Goal: Navigation & Orientation: Find specific page/section

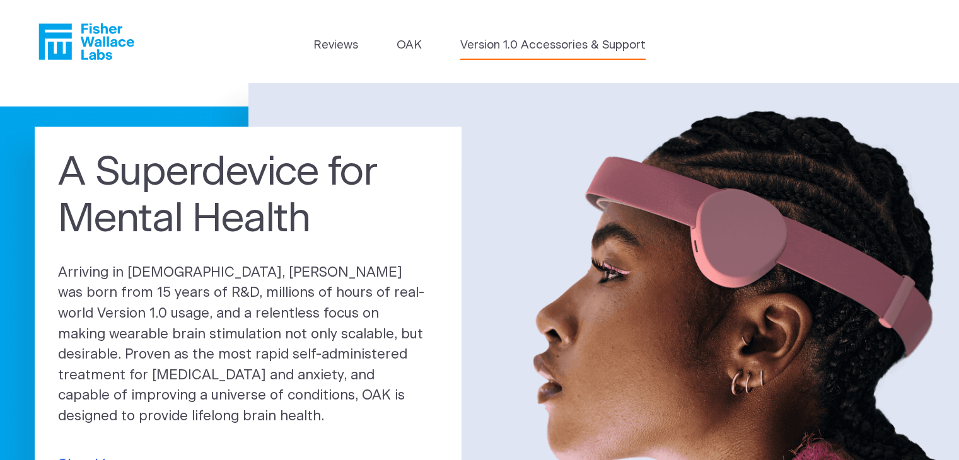
click at [502, 44] on link "Version 1.0 Accessories & Support" at bounding box center [552, 46] width 185 height 18
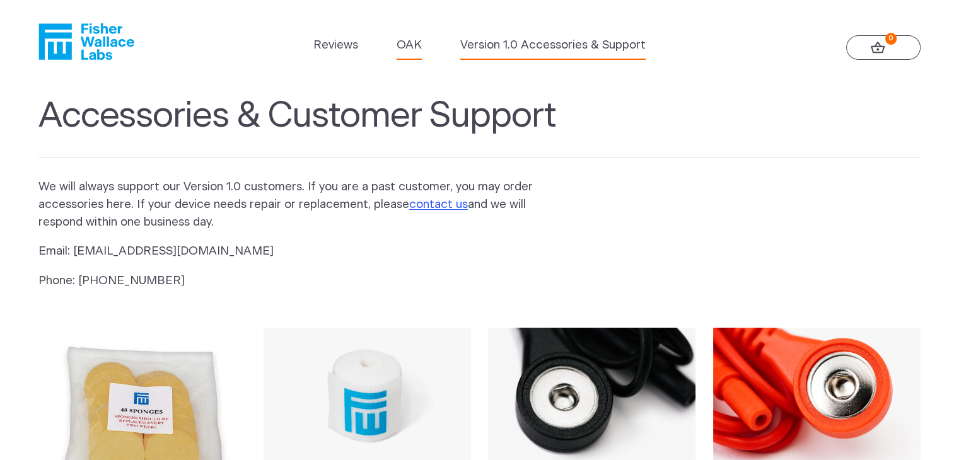
click at [406, 42] on link "OAK" at bounding box center [409, 46] width 25 height 18
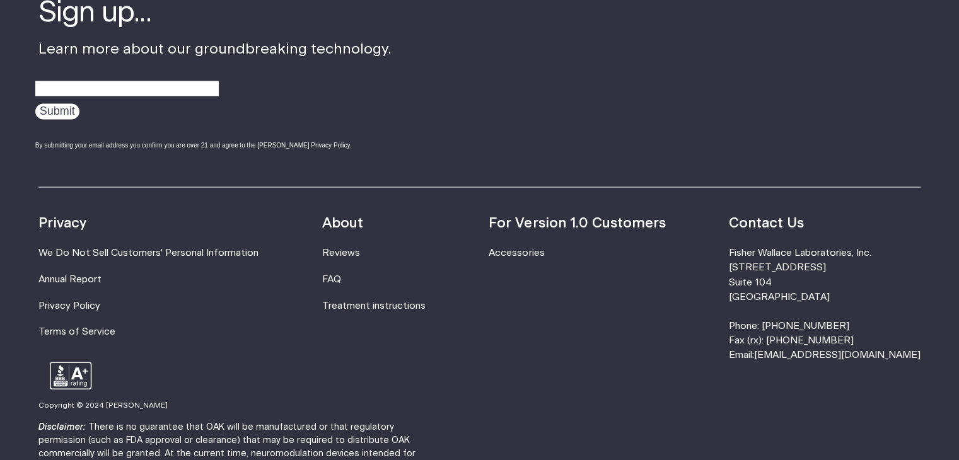
scroll to position [2214, 0]
